Goal: Navigation & Orientation: Find specific page/section

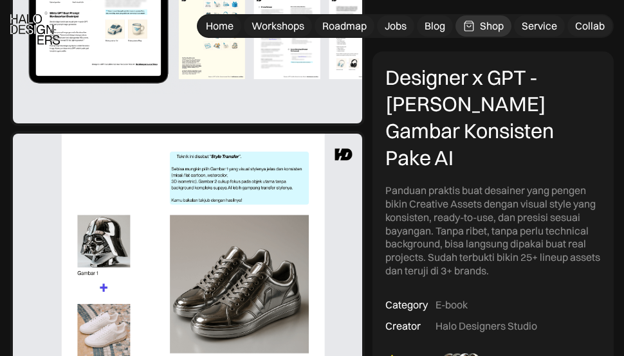
scroll to position [647, 0]
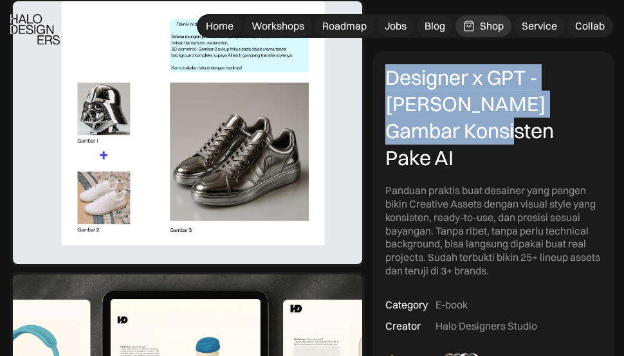
drag, startPoint x: 385, startPoint y: 77, endPoint x: 463, endPoint y: 141, distance: 100.6
click at [463, 141] on div "Designer x GPT - Cara Bikin Gambar Konsisten Pake AI" at bounding box center [493, 117] width 216 height 107
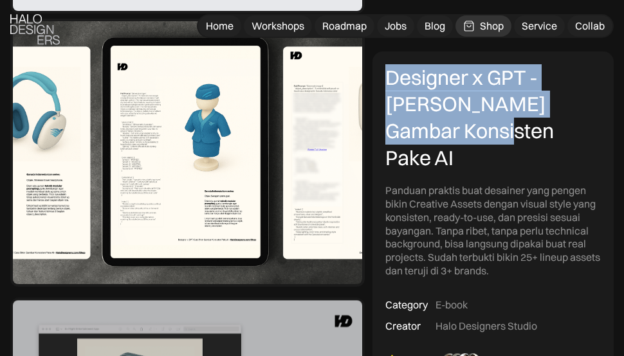
scroll to position [910, 0]
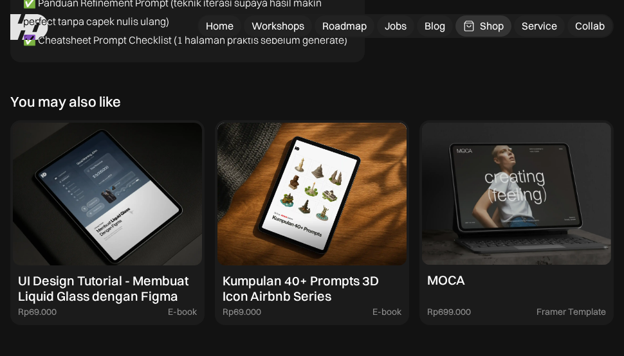
scroll to position [4604, 0]
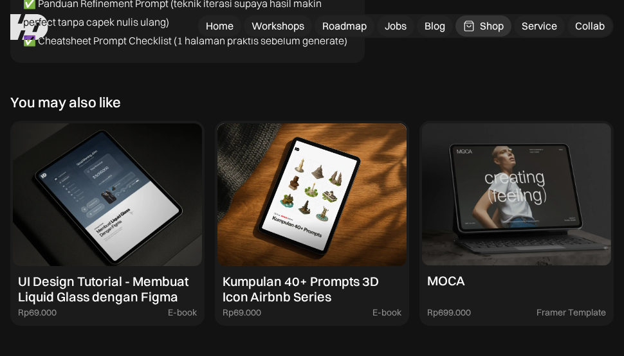
click at [410, 94] on div "You may also like MOCA Rp720.000 Framer Template Brutalist Rp720.000 Framer Tem…" at bounding box center [311, 210] width 603 height 232
click at [324, 94] on div "You may also like MOCA Rp720.000 Framer Template Brutalist Rp720.000 Framer Tem…" at bounding box center [311, 210] width 603 height 232
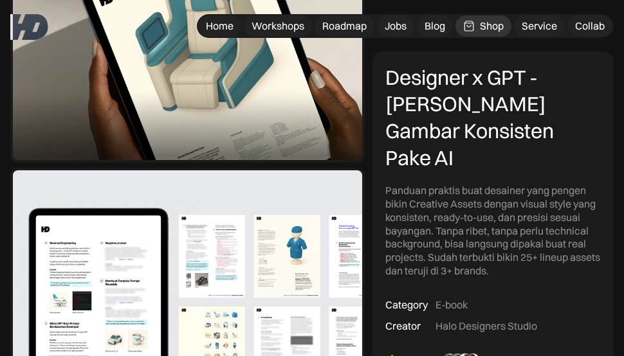
scroll to position [0, 0]
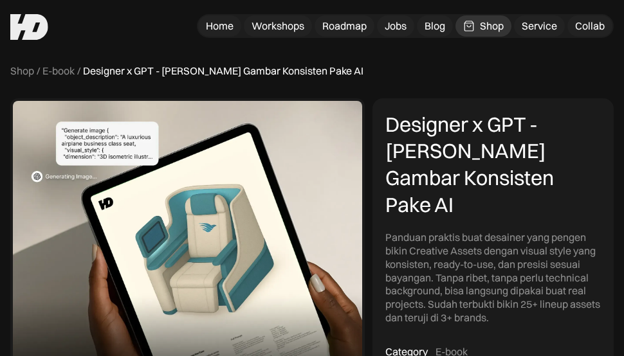
click at [307, 68] on div "Designer x GPT - Cara Bikin Gambar Konsisten Pake AI" at bounding box center [223, 71] width 280 height 14
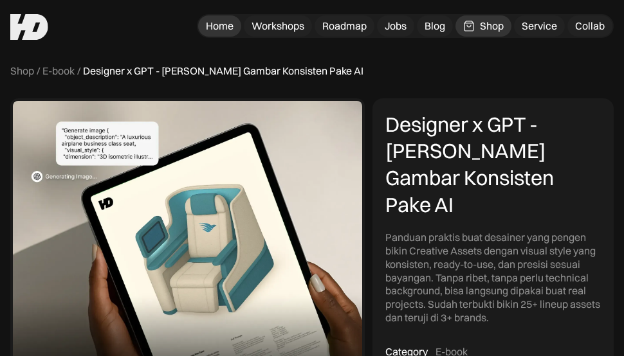
click at [211, 31] on div "Home" at bounding box center [220, 26] width 28 height 14
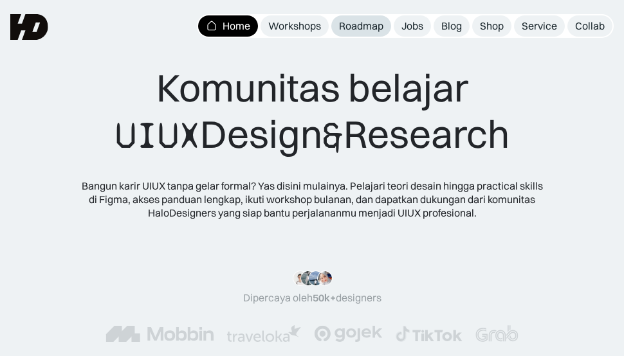
click at [362, 26] on div "Roadmap" at bounding box center [361, 26] width 44 height 14
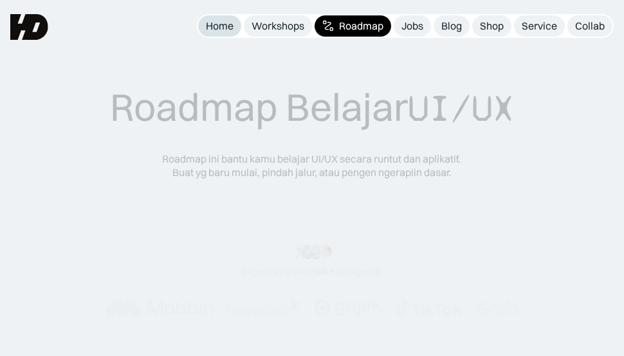
click at [210, 20] on div "Home" at bounding box center [220, 26] width 28 height 14
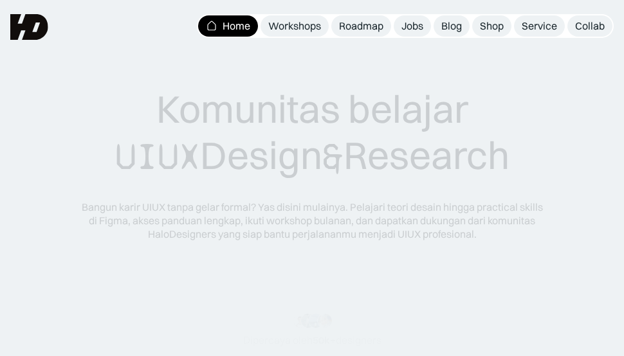
click at [152, 17] on div "Komunitas belajar UIUX Design & Research Bangun karir UIUX tanpa gelar formal? …" at bounding box center [312, 122] width 624 height 245
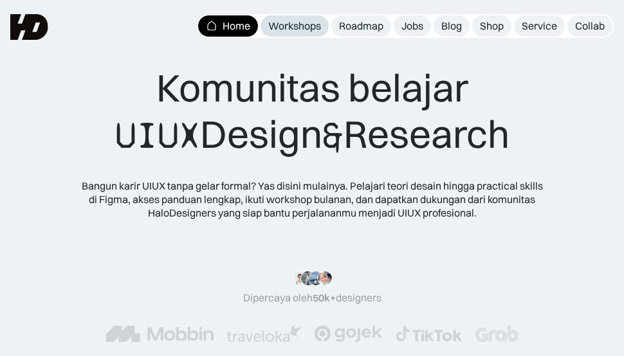
click at [262, 22] on link "Workshops" at bounding box center [295, 25] width 68 height 21
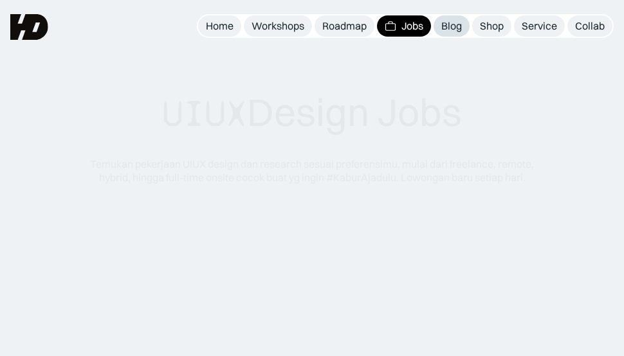
click at [464, 33] on link "Blog" at bounding box center [452, 25] width 36 height 21
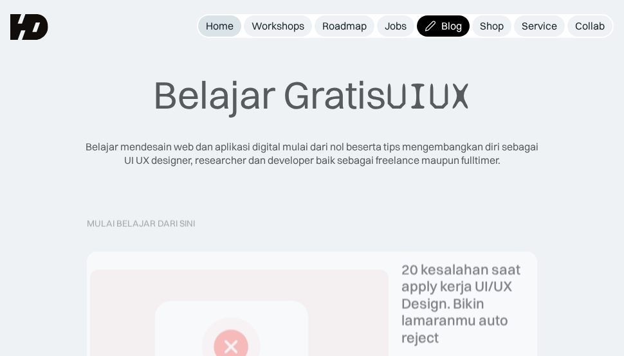
click at [207, 31] on div "Home" at bounding box center [220, 26] width 28 height 14
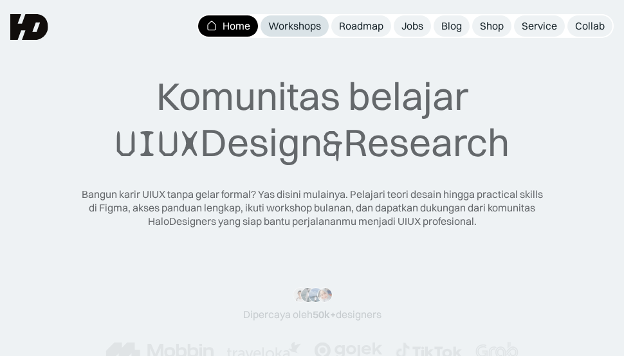
click at [292, 26] on div "Workshops" at bounding box center [294, 26] width 53 height 14
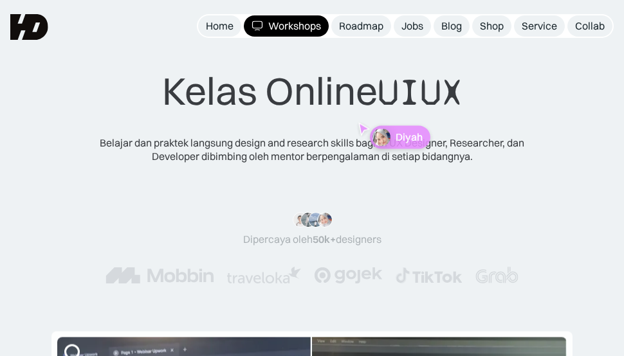
click at [280, 68] on div "Kelas Online UIUX" at bounding box center [312, 92] width 300 height 48
